Goal: Task Accomplishment & Management: Use online tool/utility

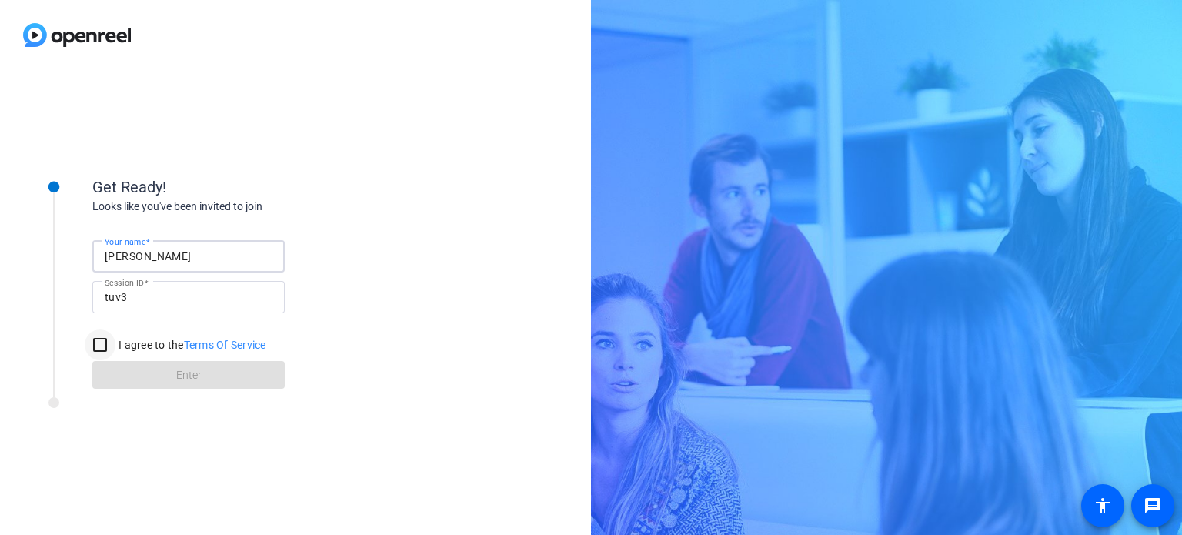
type input "Carla"
click at [101, 350] on input "I agree to the Terms Of Service" at bounding box center [100, 344] width 31 height 31
checkbox input "true"
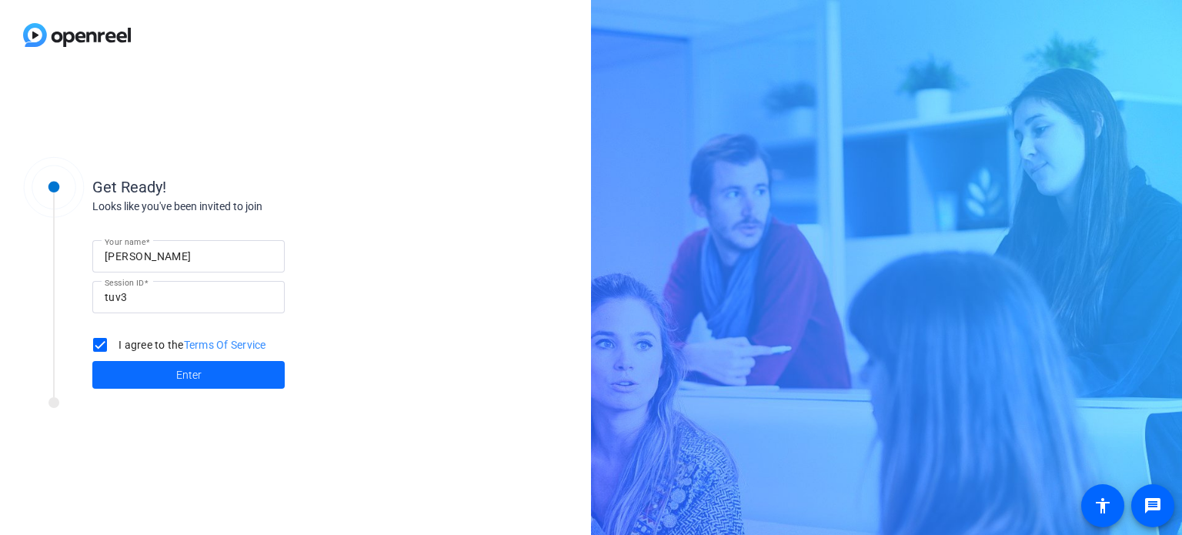
click at [201, 383] on span at bounding box center [188, 374] width 192 height 37
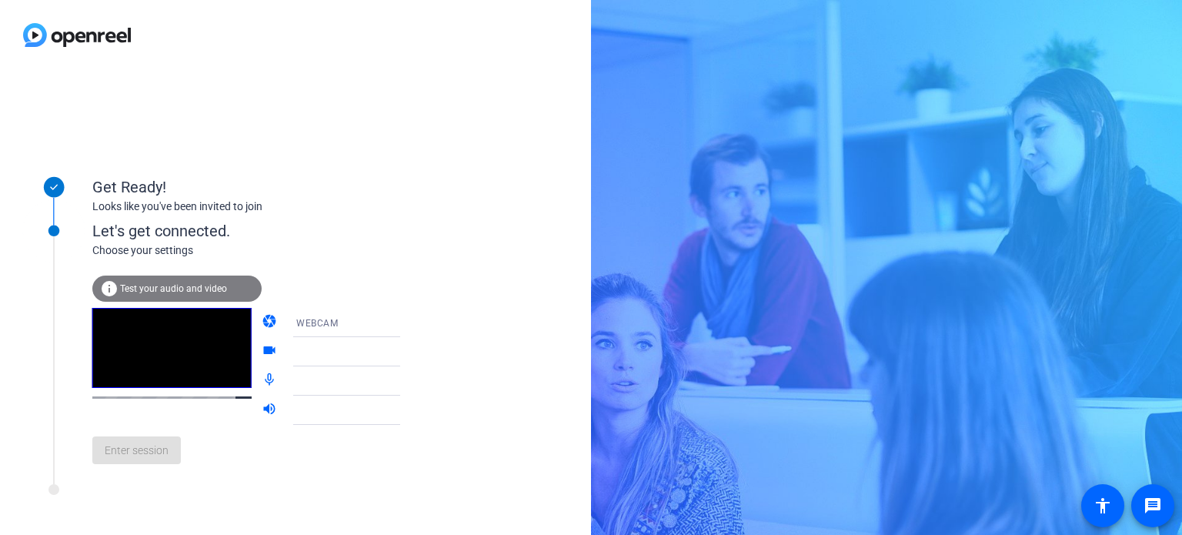
click at [222, 292] on span "Test your audio and video" at bounding box center [173, 288] width 107 height 11
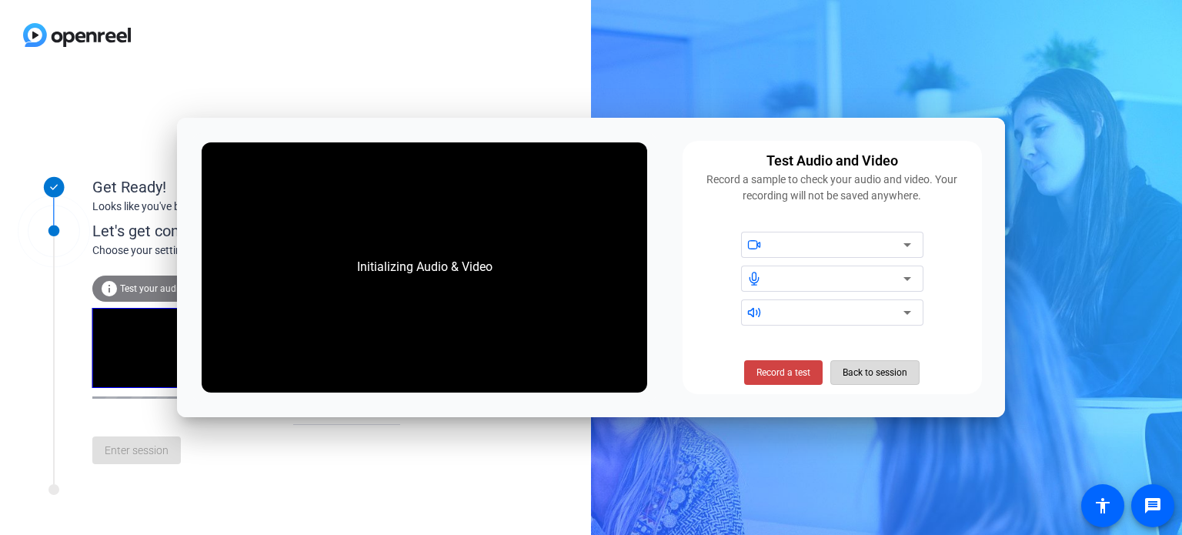
click at [877, 376] on span "Back to session" at bounding box center [875, 372] width 65 height 29
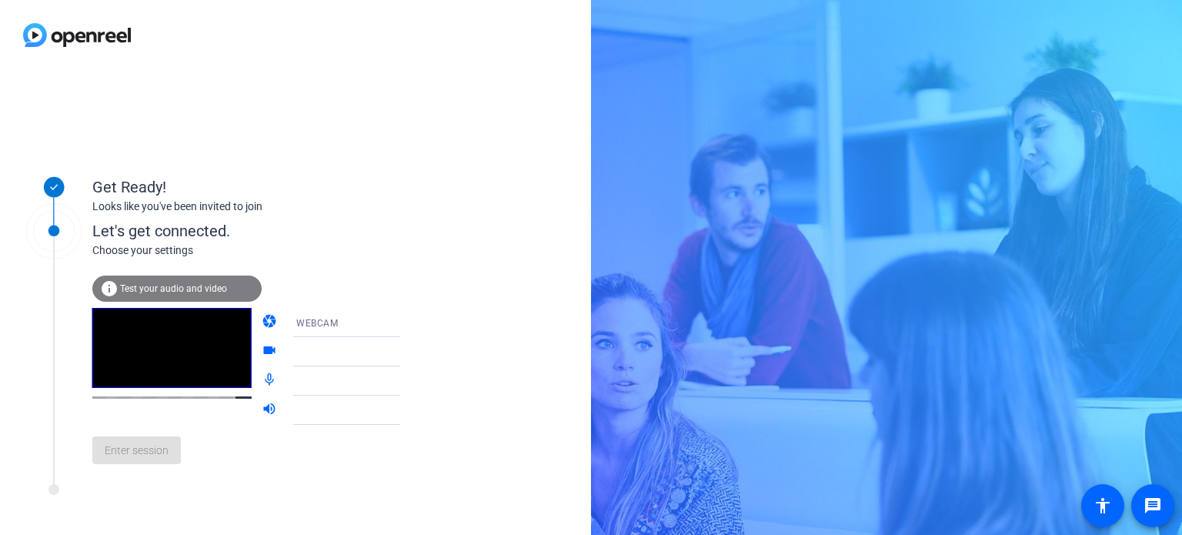
click at [412, 322] on icon at bounding box center [416, 323] width 8 height 4
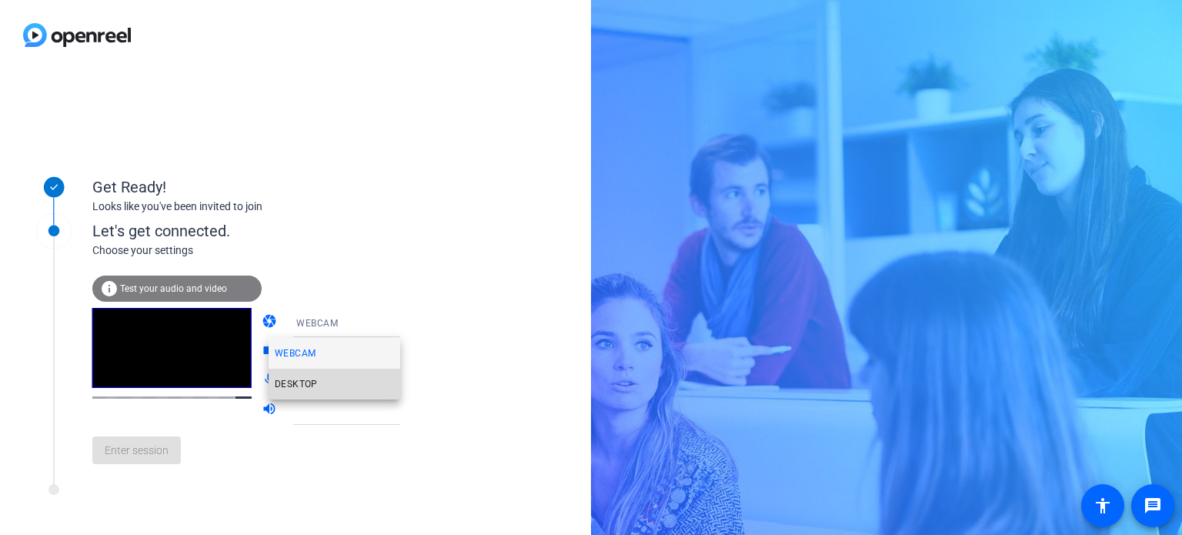
click at [351, 378] on mat-option "DESKTOP" at bounding box center [335, 384] width 132 height 31
click at [412, 382] on icon at bounding box center [416, 381] width 8 height 4
click at [183, 272] on div "info Test your audio and video camera WEBCAM videocam HP HD Camera (0408:5349) …" at bounding box center [261, 368] width 339 height 218
click at [188, 283] on span "Test your audio and video" at bounding box center [173, 288] width 107 height 11
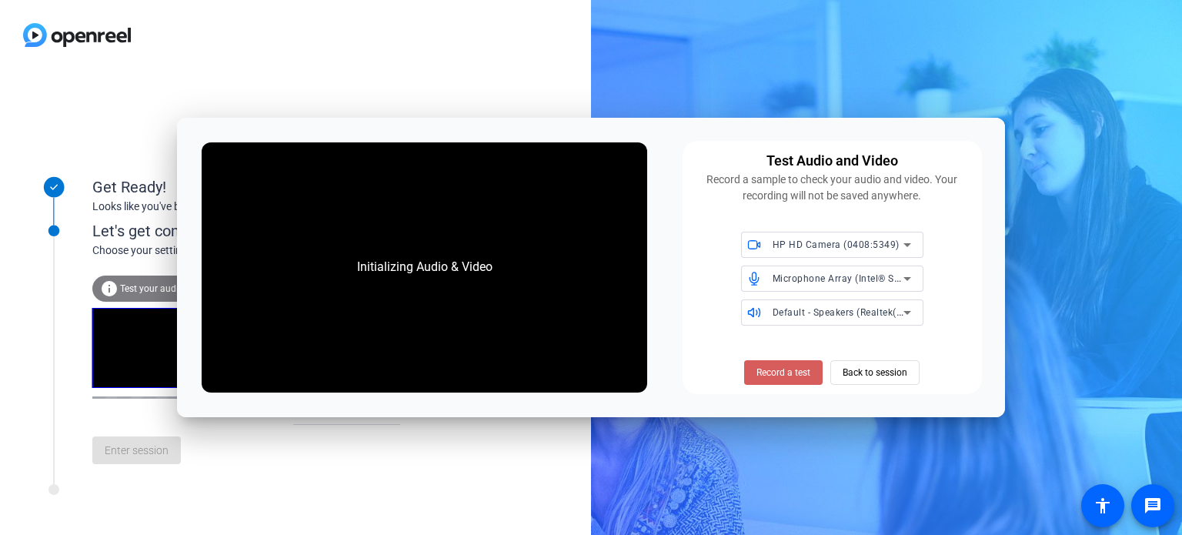
click at [803, 374] on span "Record a test" at bounding box center [784, 373] width 54 height 14
click at [797, 369] on span "Stop Testing (5s)" at bounding box center [784, 373] width 70 height 14
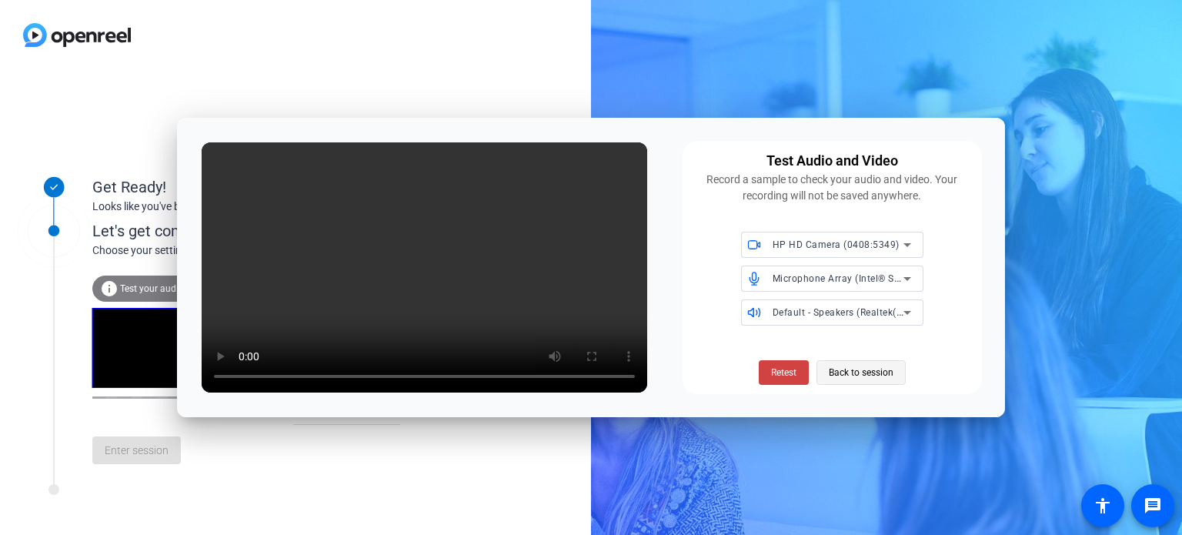
click at [887, 369] on span "Back to session" at bounding box center [861, 372] width 65 height 29
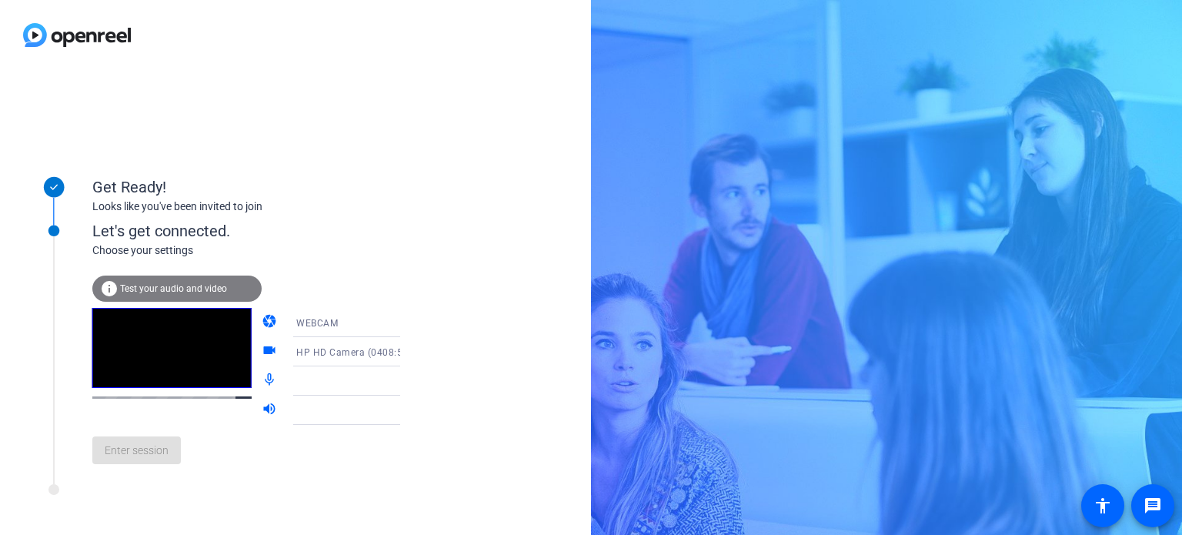
click at [406, 382] on icon at bounding box center [415, 381] width 18 height 18
click at [412, 410] on icon at bounding box center [416, 411] width 8 height 4
click at [406, 418] on icon at bounding box center [415, 410] width 18 height 18
click at [406, 379] on icon at bounding box center [415, 381] width 18 height 18
click at [406, 407] on icon at bounding box center [415, 410] width 18 height 18
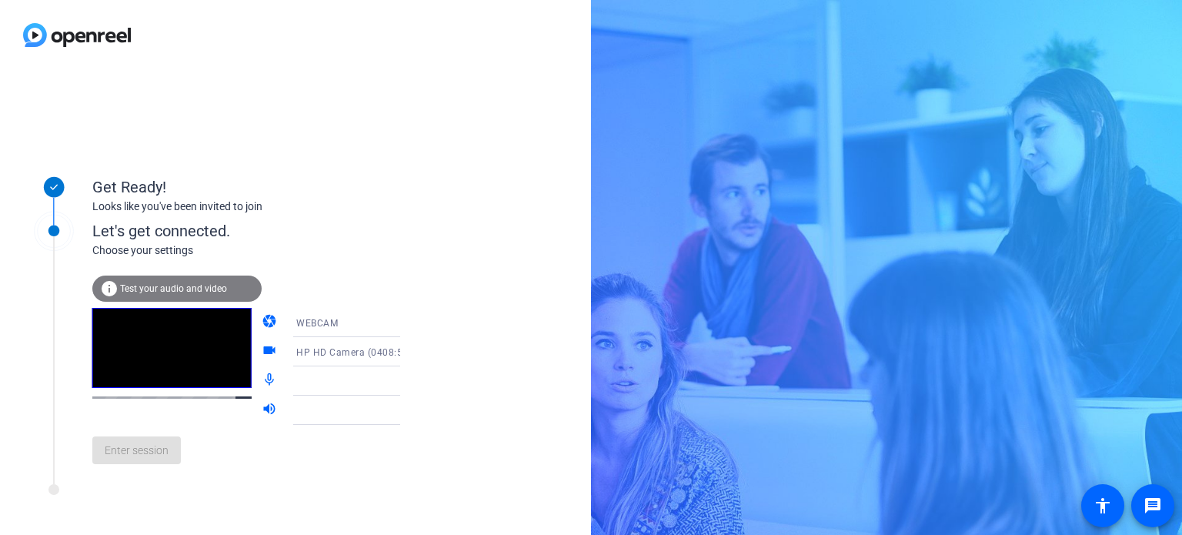
click at [106, 453] on div "Enter session" at bounding box center [261, 450] width 339 height 51
click at [262, 409] on mat-icon "volume_up" at bounding box center [271, 410] width 18 height 18
click at [262, 387] on mat-icon "mic_none" at bounding box center [271, 381] width 18 height 18
click at [192, 335] on video at bounding box center [171, 348] width 159 height 80
click at [169, 276] on div "info Test your audio and video" at bounding box center [176, 289] width 169 height 26
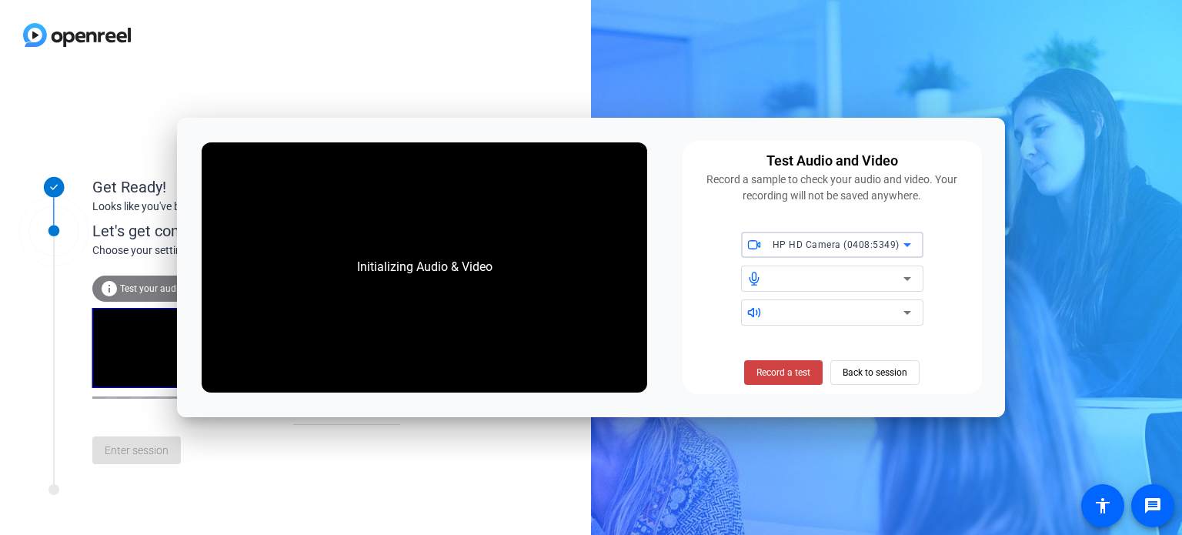
click at [910, 279] on icon at bounding box center [907, 278] width 18 height 18
click at [908, 279] on icon at bounding box center [908, 279] width 8 height 4
click at [909, 316] on icon at bounding box center [907, 312] width 18 height 18
click at [903, 313] on icon at bounding box center [907, 312] width 18 height 18
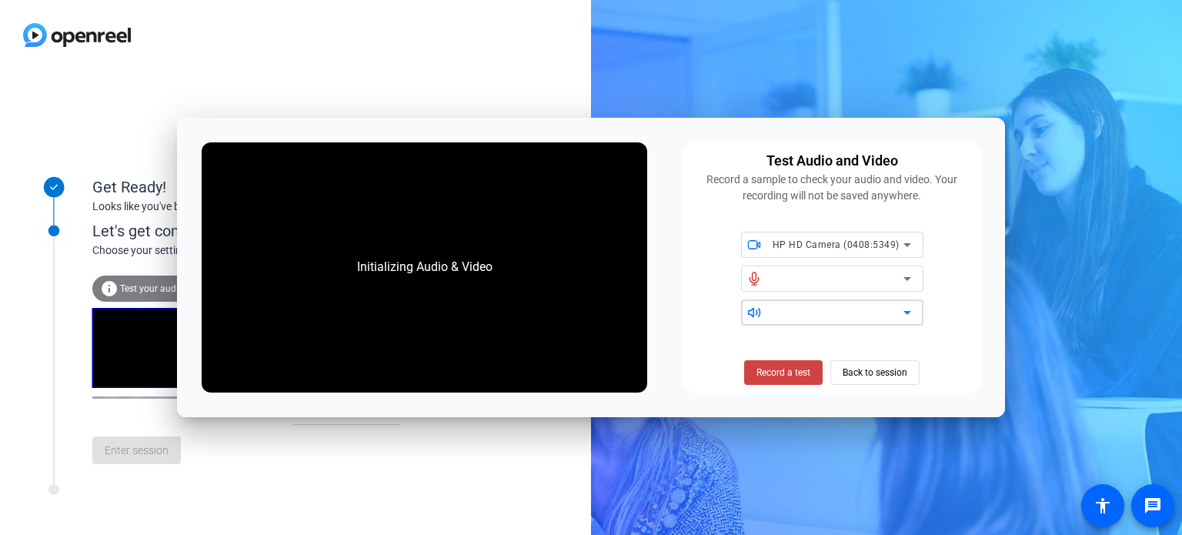
click at [909, 279] on icon at bounding box center [907, 278] width 18 height 18
click at [883, 379] on span "Back to session" at bounding box center [875, 372] width 65 height 29
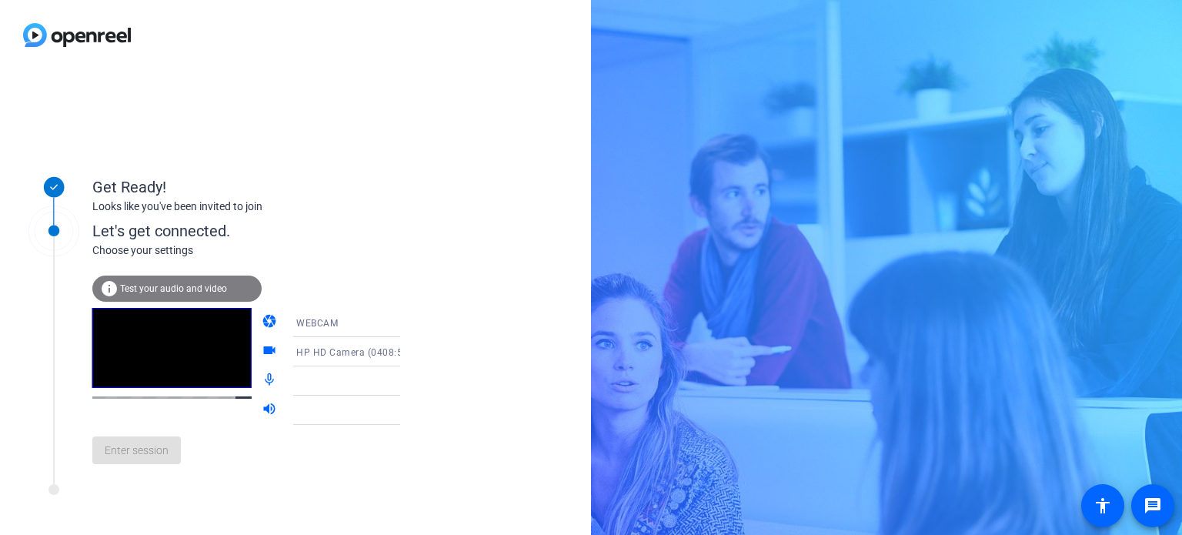
click at [172, 441] on div "Enter session" at bounding box center [261, 450] width 339 height 51
click at [151, 458] on div "Enter session" at bounding box center [261, 450] width 339 height 51
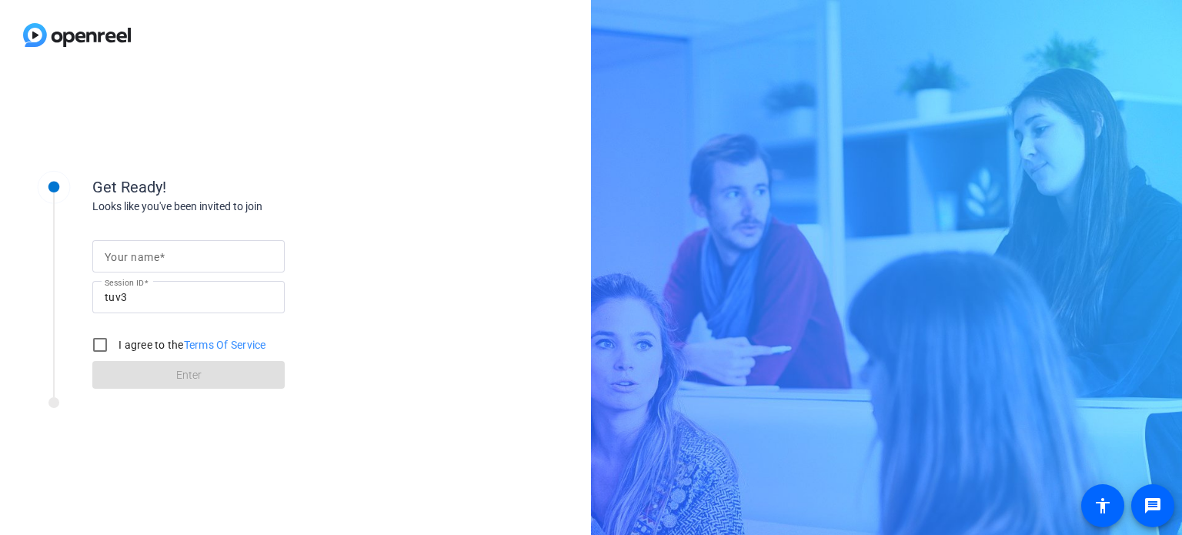
click at [214, 261] on input "Your name" at bounding box center [189, 256] width 168 height 18
type input "[PERSON_NAME]"
click at [95, 347] on input "I agree to the Terms Of Service" at bounding box center [100, 344] width 31 height 31
checkbox input "true"
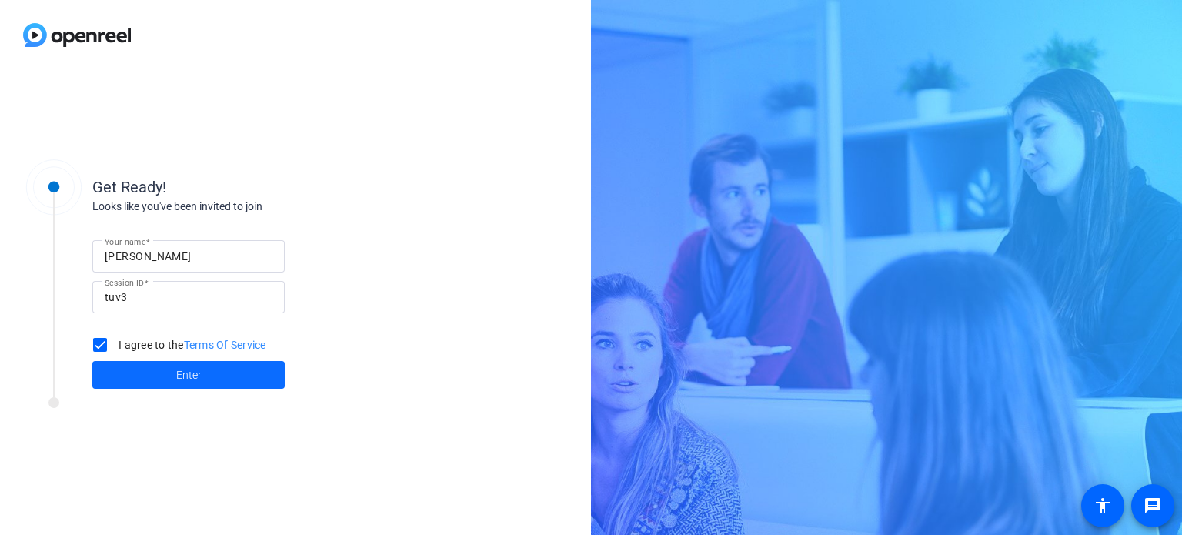
click at [117, 369] on span at bounding box center [188, 374] width 192 height 37
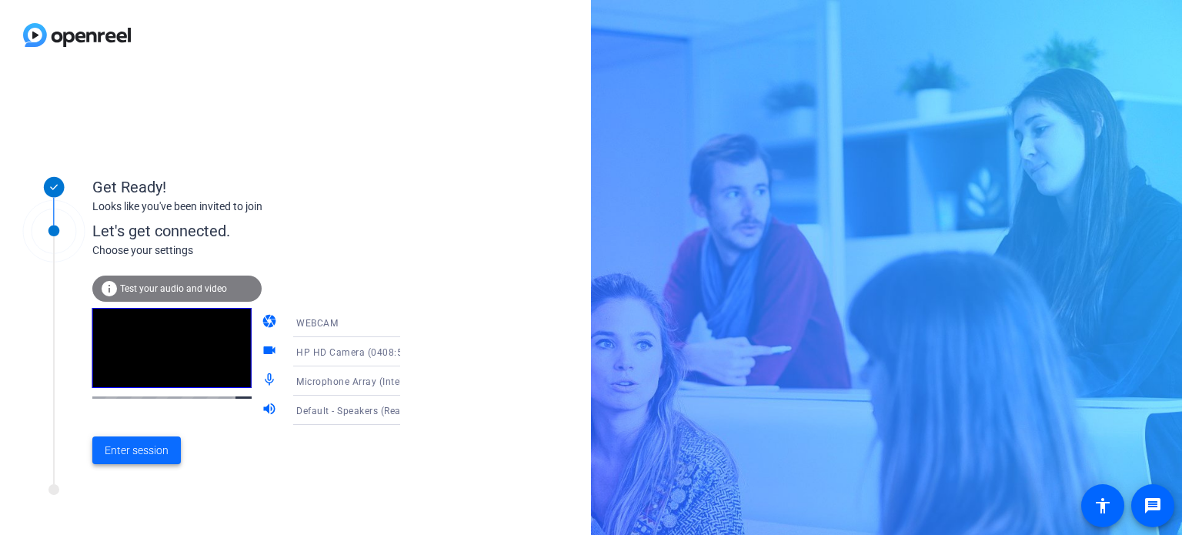
click at [145, 458] on span "Enter session" at bounding box center [137, 451] width 64 height 16
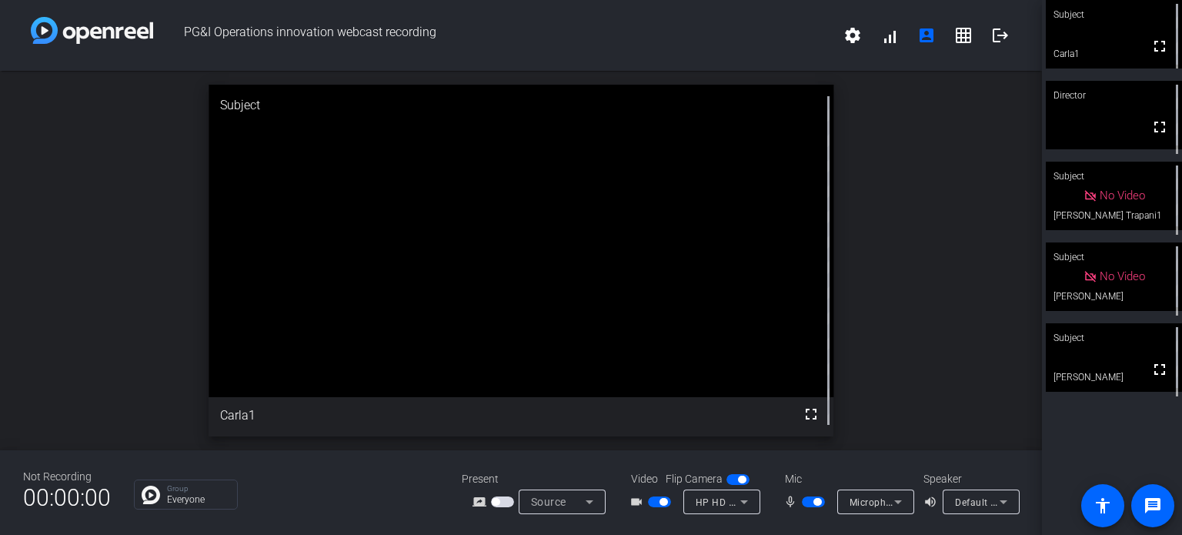
click at [930, 501] on mat-icon "volume_up" at bounding box center [933, 502] width 18 height 18
click at [978, 503] on span "Default - Speakers (Realtek(R) Audio)" at bounding box center [1038, 502] width 166 height 12
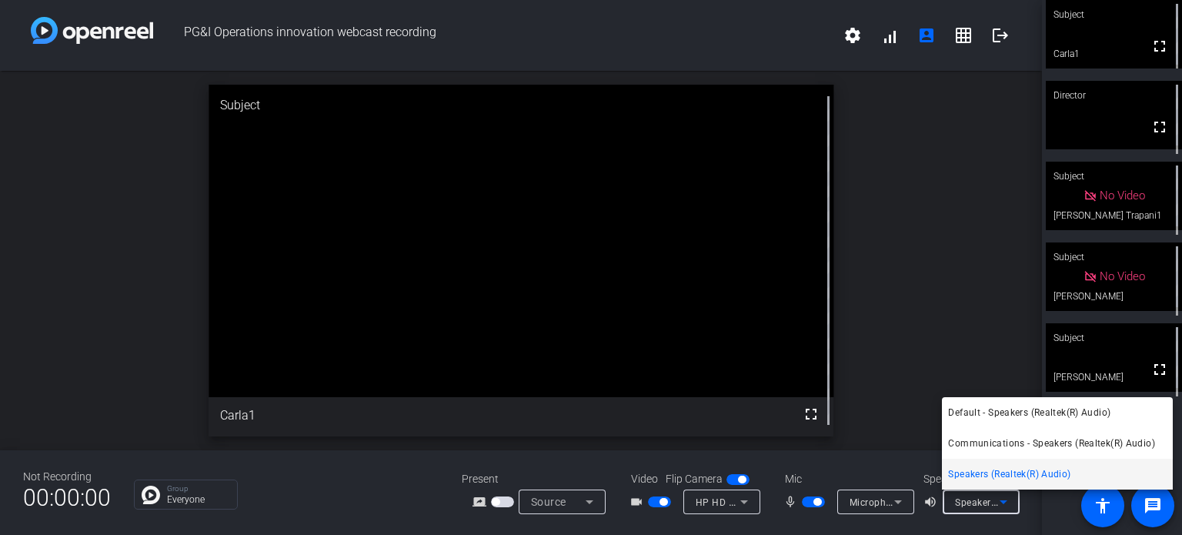
click at [983, 473] on span "Speakers (Realtek(R) Audio)" at bounding box center [1009, 474] width 122 height 18
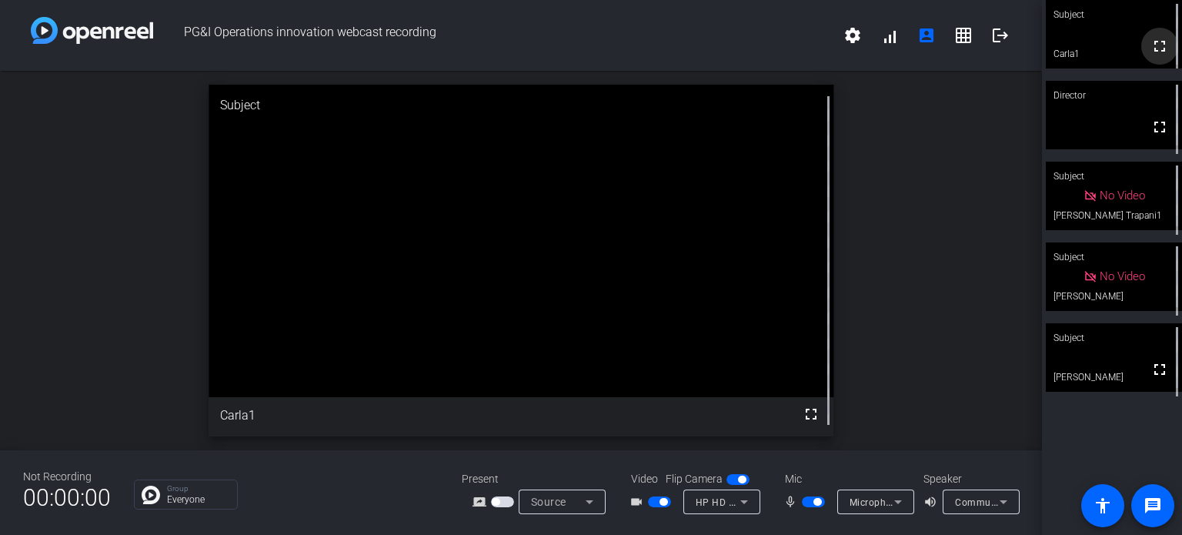
click at [1151, 49] on mat-icon "fullscreen" at bounding box center [1160, 46] width 18 height 18
click at [661, 496] on span "button" at bounding box center [659, 501] width 23 height 11
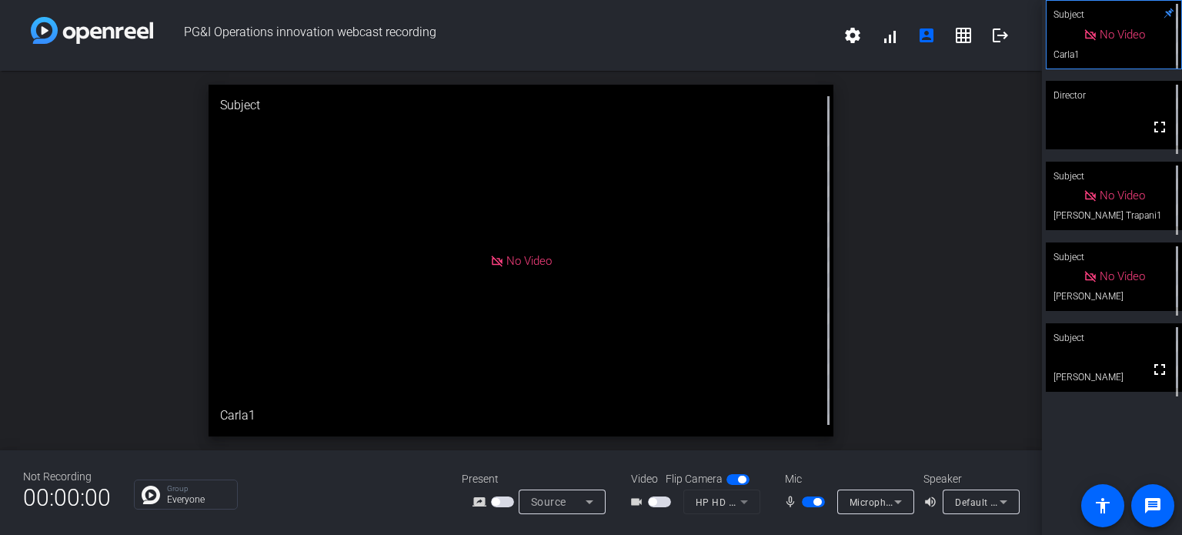
click at [660, 502] on span "button" at bounding box center [659, 501] width 23 height 11
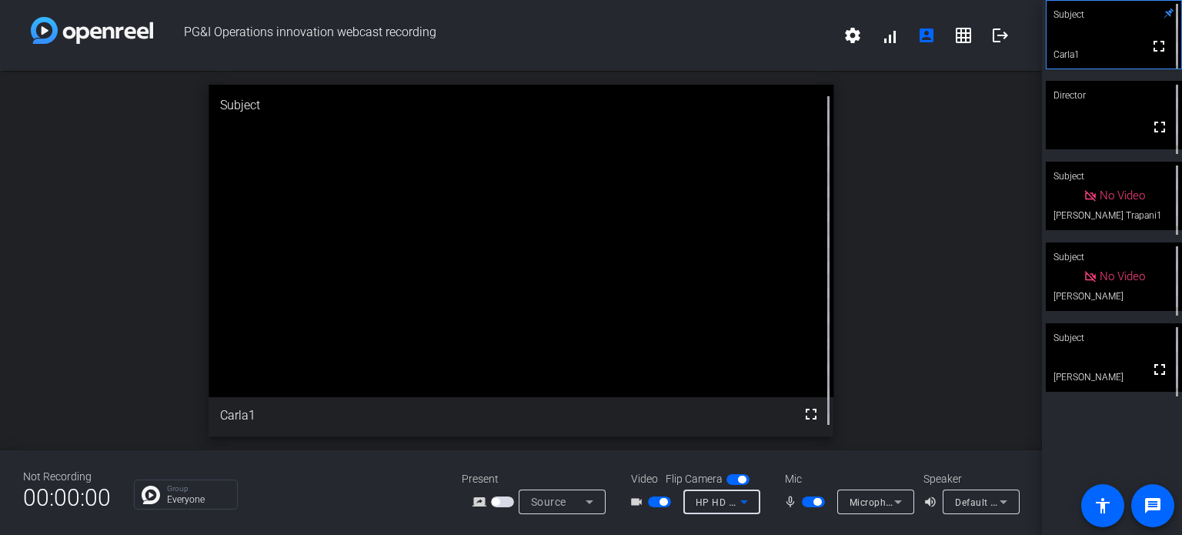
click at [745, 503] on icon at bounding box center [744, 502] width 18 height 18
click at [745, 503] on div at bounding box center [591, 267] width 1182 height 535
click at [815, 504] on span "button" at bounding box center [817, 502] width 8 height 8
click at [815, 504] on span "button" at bounding box center [813, 501] width 23 height 11
click at [1004, 39] on mat-icon "logout" at bounding box center [1000, 35] width 18 height 18
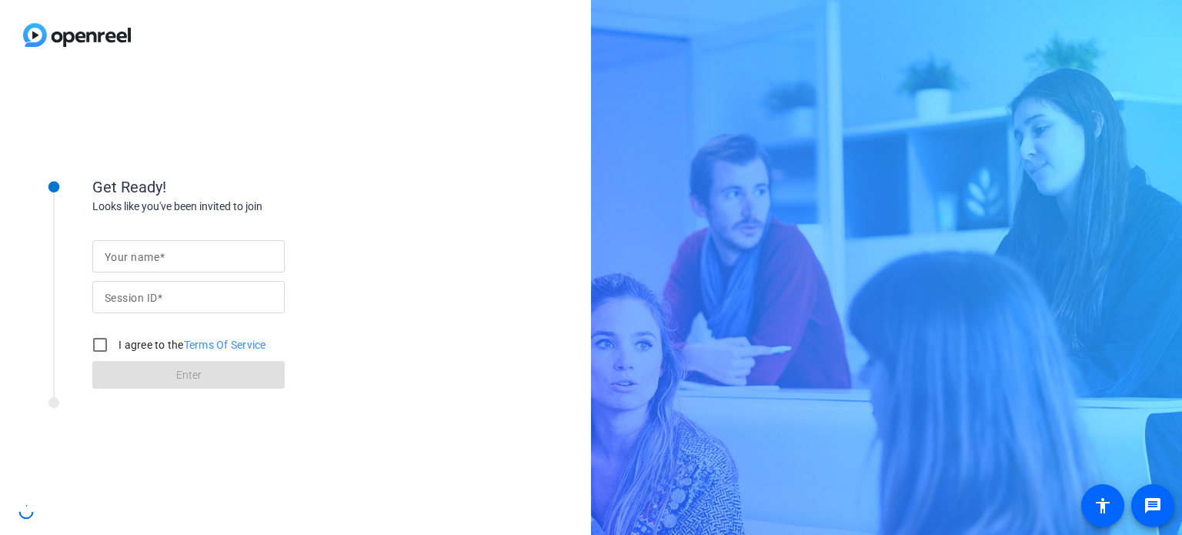
click at [135, 251] on mat-label "Your name" at bounding box center [132, 257] width 55 height 12
click at [135, 251] on input "Your name" at bounding box center [189, 256] width 168 height 18
click at [197, 246] on div at bounding box center [189, 256] width 168 height 32
type input "Carla"
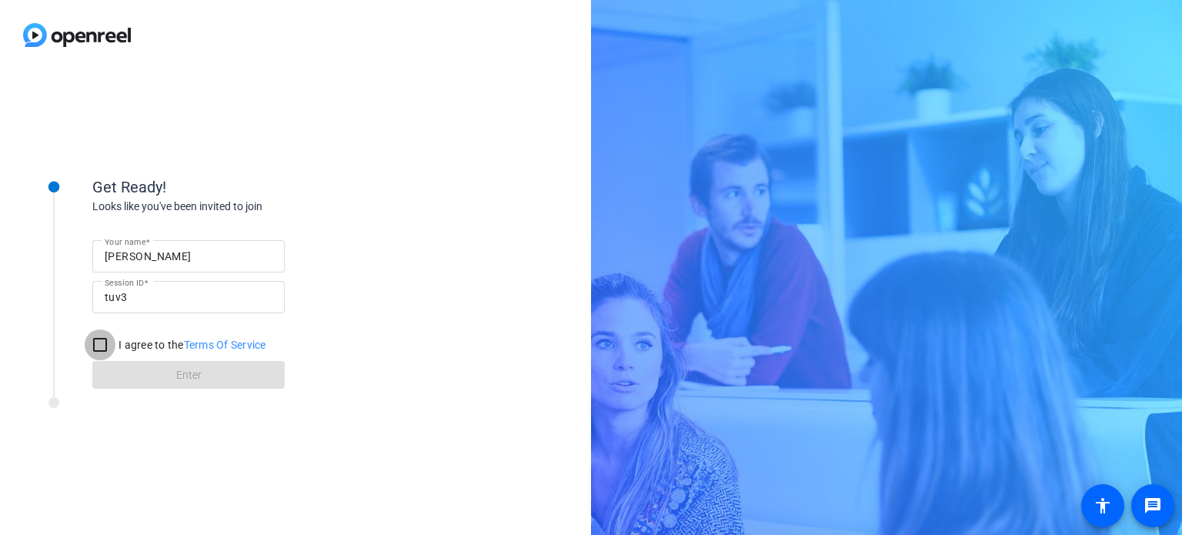
click at [98, 347] on input "I agree to the Terms Of Service" at bounding box center [100, 344] width 31 height 31
checkbox input "true"
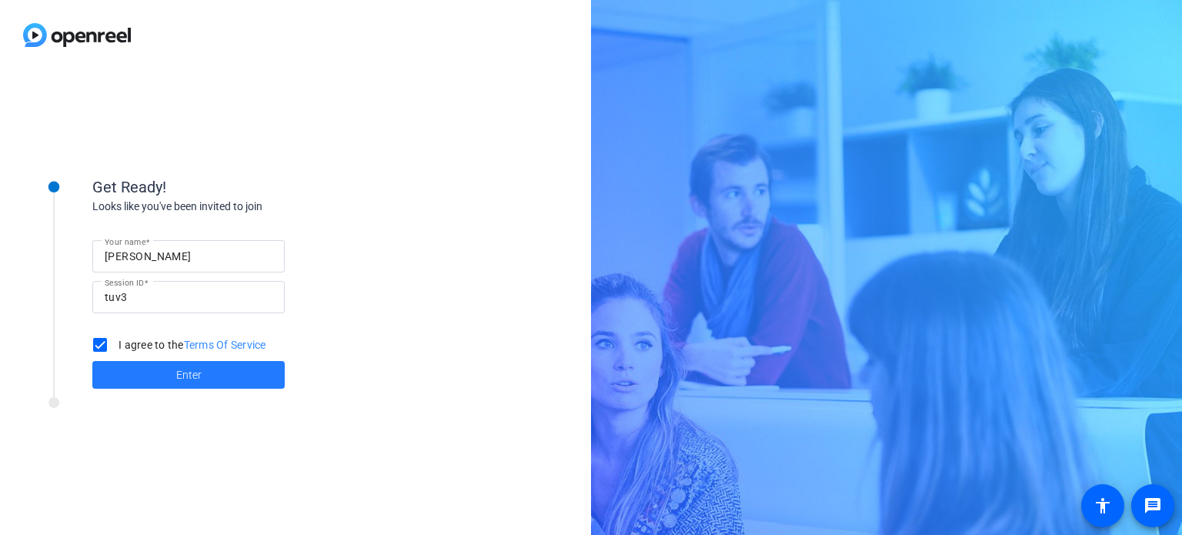
click at [170, 367] on span at bounding box center [188, 374] width 192 height 37
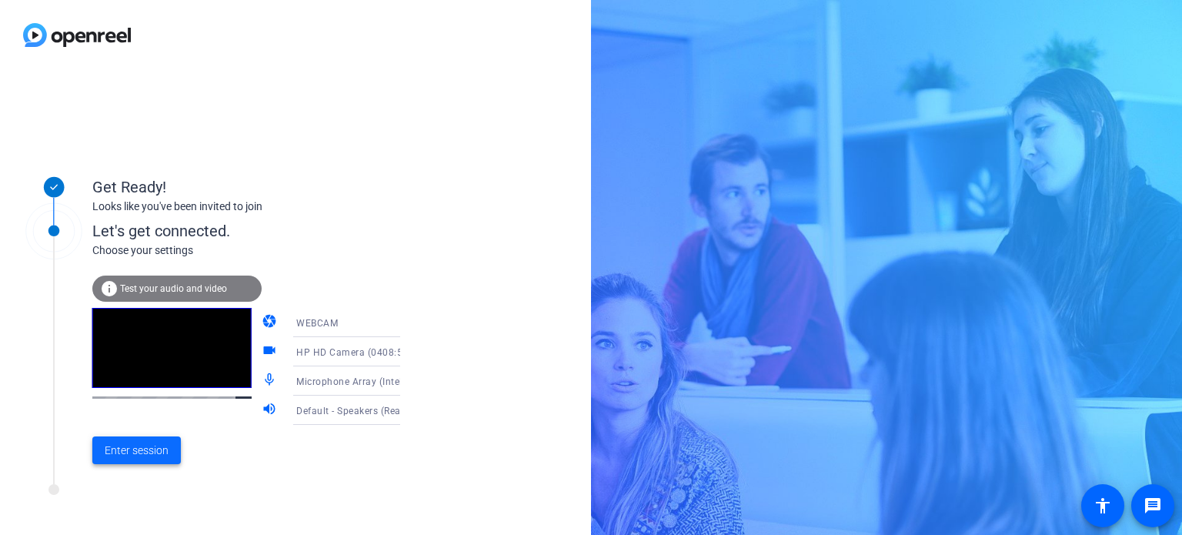
click at [135, 448] on span "Enter session" at bounding box center [137, 451] width 64 height 16
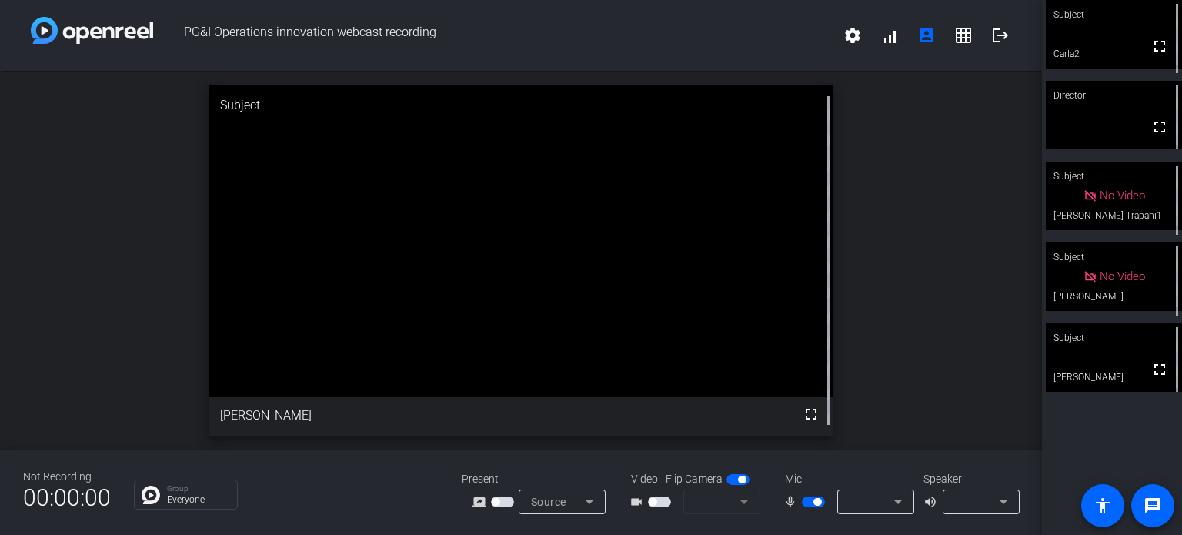
click at [662, 499] on span "button" at bounding box center [659, 501] width 23 height 11
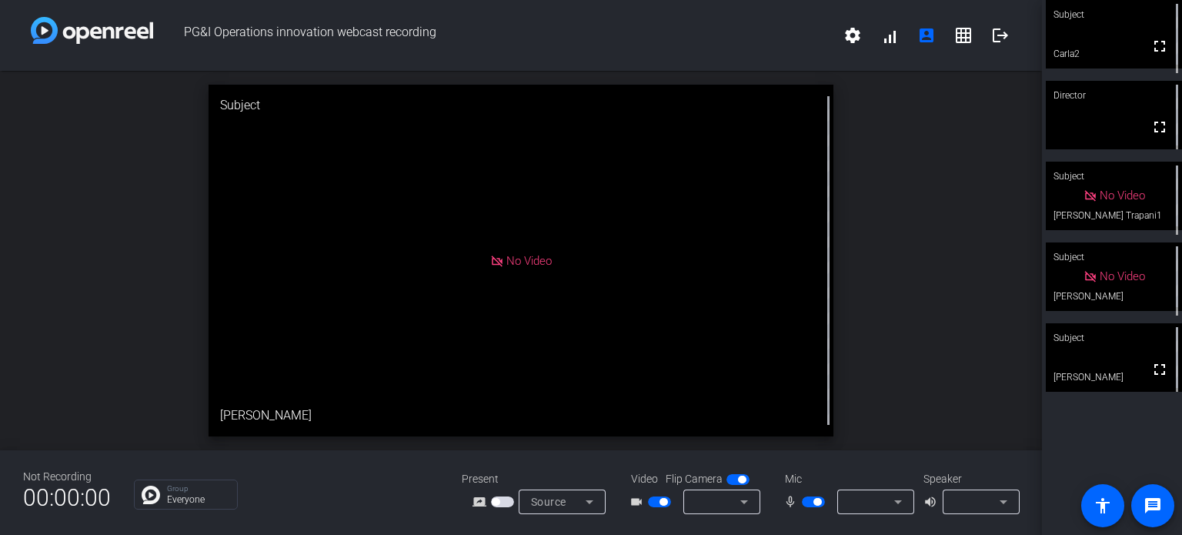
click at [1000, 34] on mat-icon "logout" at bounding box center [1000, 35] width 18 height 18
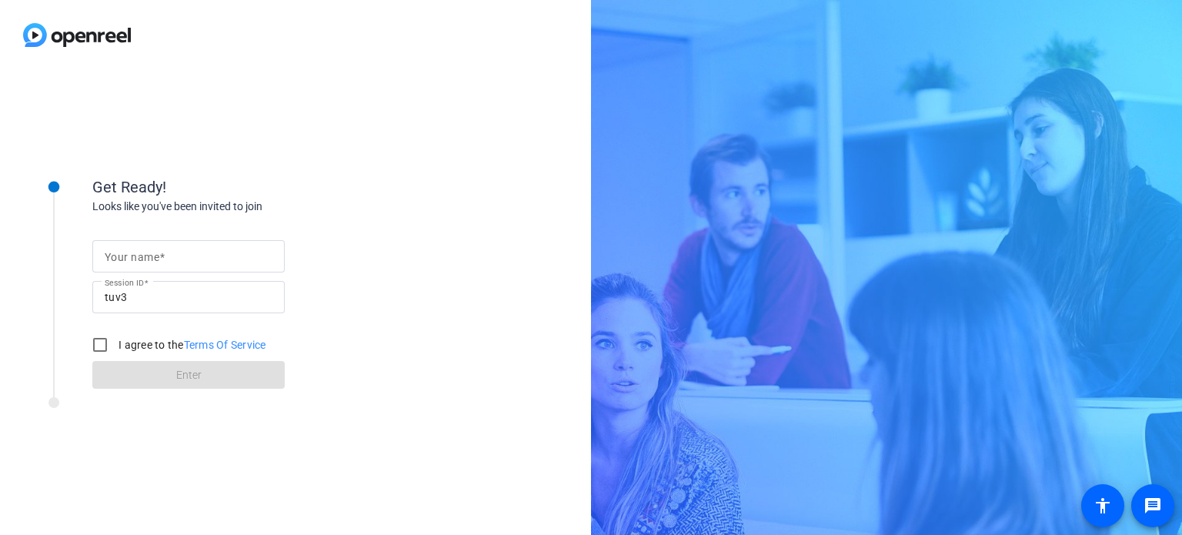
click at [152, 245] on div at bounding box center [189, 256] width 168 height 32
type input "[PERSON_NAME]"
click at [99, 346] on input "I agree to the Terms Of Service" at bounding box center [100, 344] width 31 height 31
checkbox input "true"
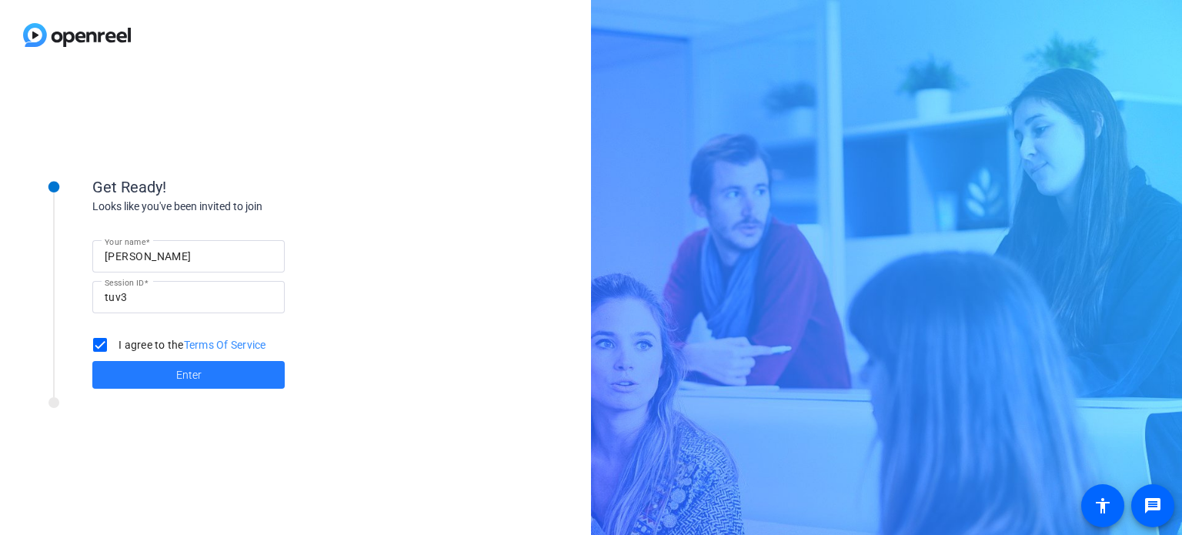
click at [189, 375] on span "Enter" at bounding box center [188, 375] width 25 height 16
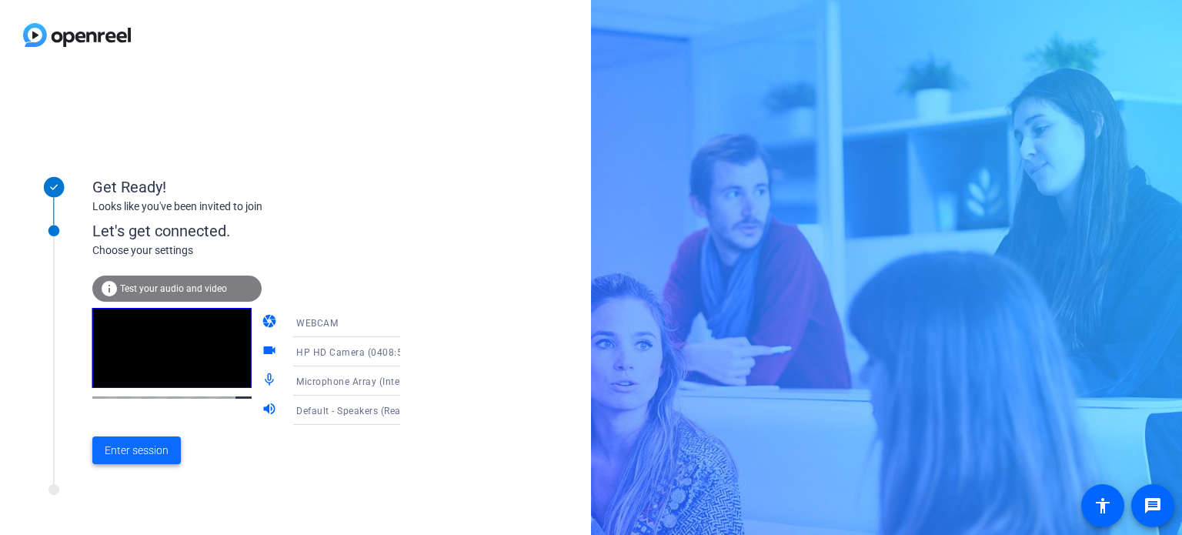
click at [131, 443] on span "Enter session" at bounding box center [137, 451] width 64 height 16
